Goal: Information Seeking & Learning: Learn about a topic

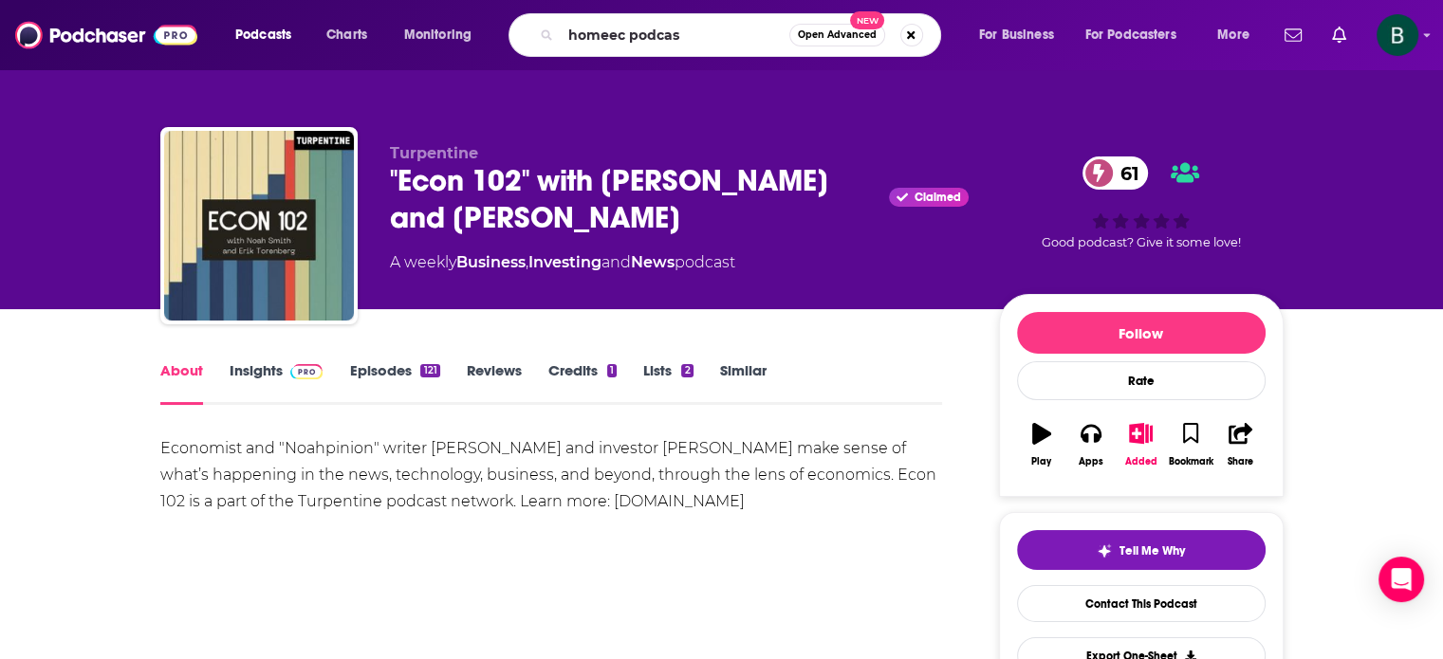
type input "homeec podcast"
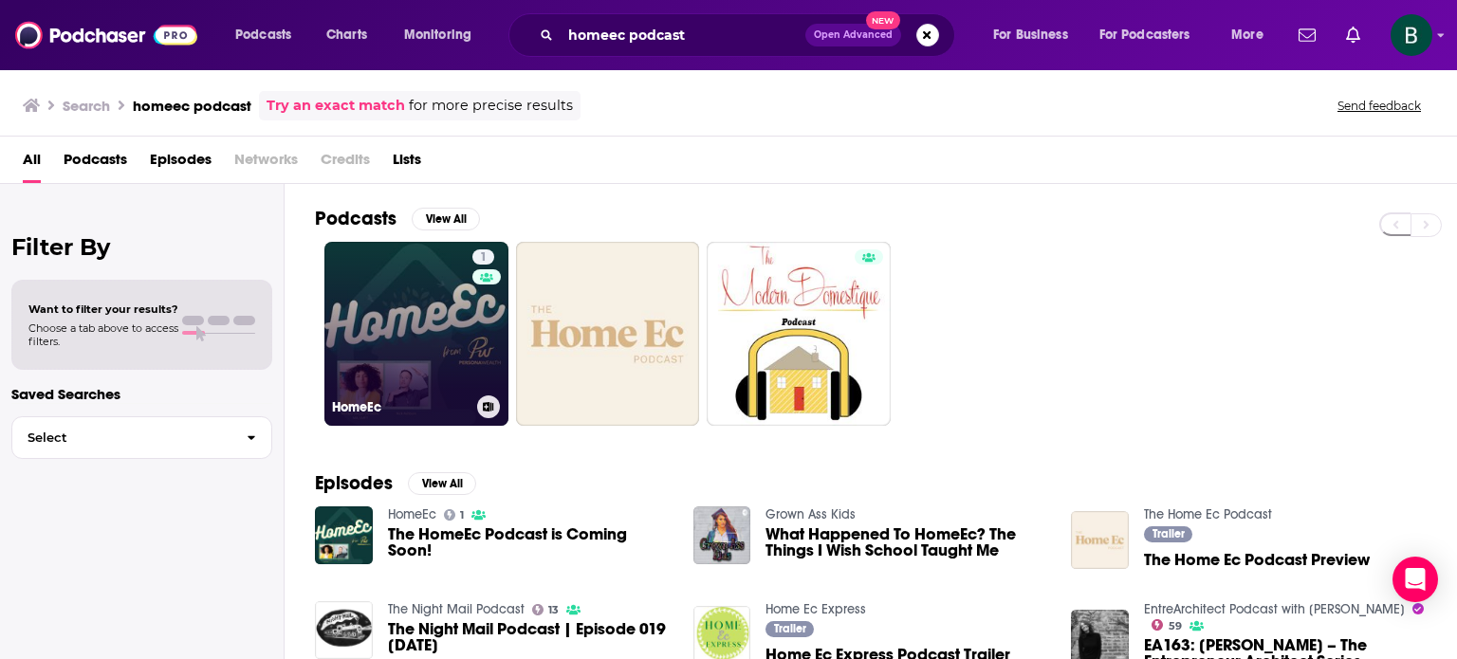
click at [415, 319] on link "1 HomeEc" at bounding box center [416, 334] width 184 height 184
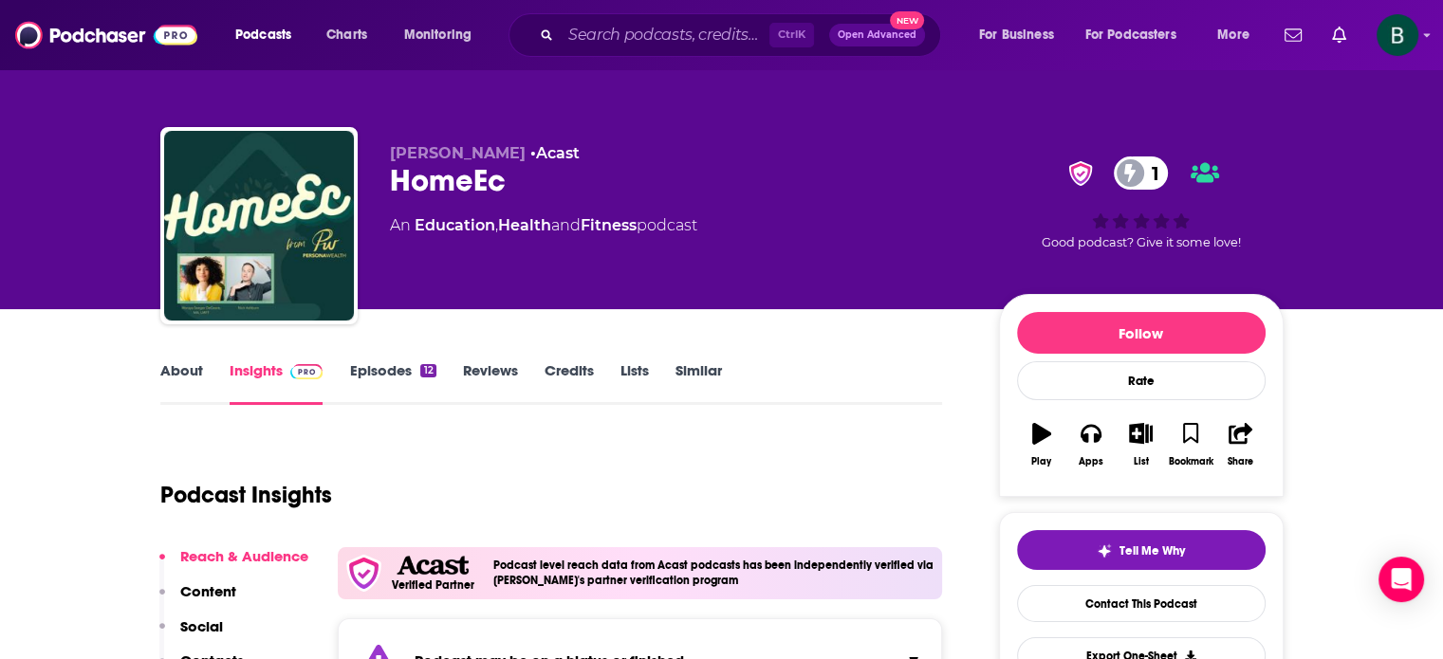
click at [175, 369] on link "About" at bounding box center [181, 383] width 43 height 44
